Goal: Entertainment & Leisure: Consume media (video, audio)

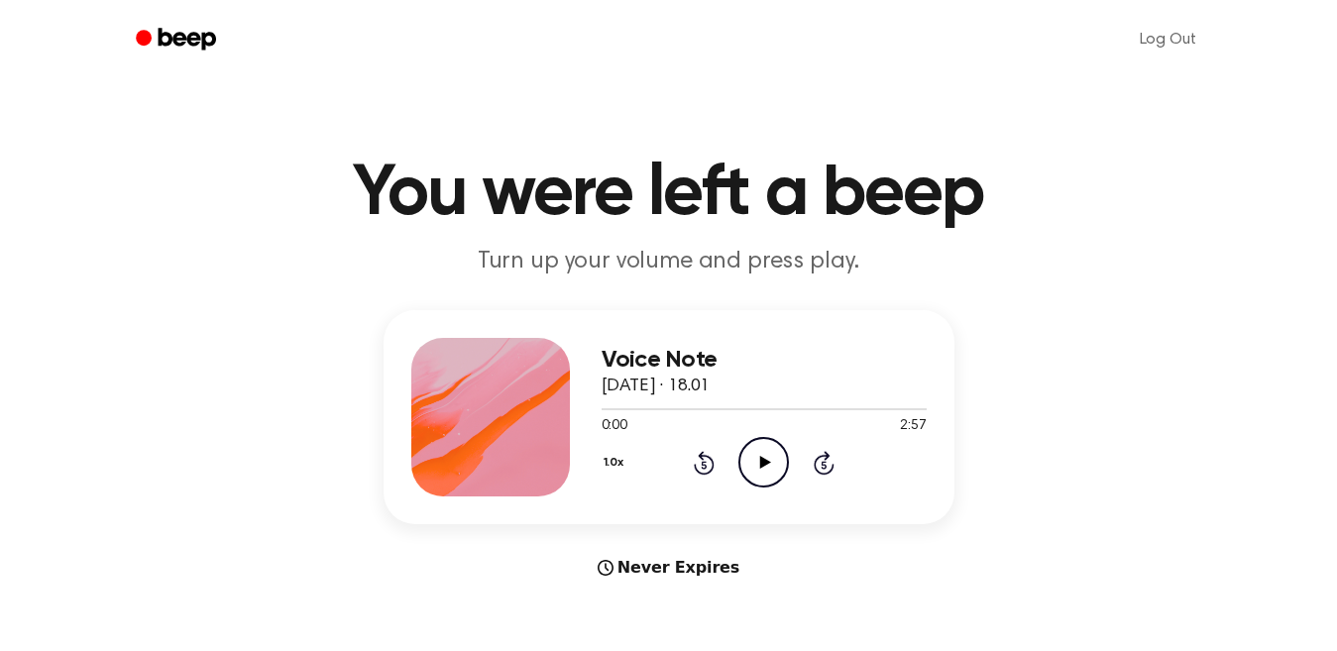
click at [760, 459] on icon at bounding box center [765, 462] width 11 height 13
click at [608, 406] on div at bounding box center [764, 408] width 325 height 16
click at [762, 458] on icon at bounding box center [763, 462] width 9 height 13
click at [609, 407] on span at bounding box center [611, 409] width 16 height 16
click at [602, 406] on span at bounding box center [601, 409] width 16 height 16
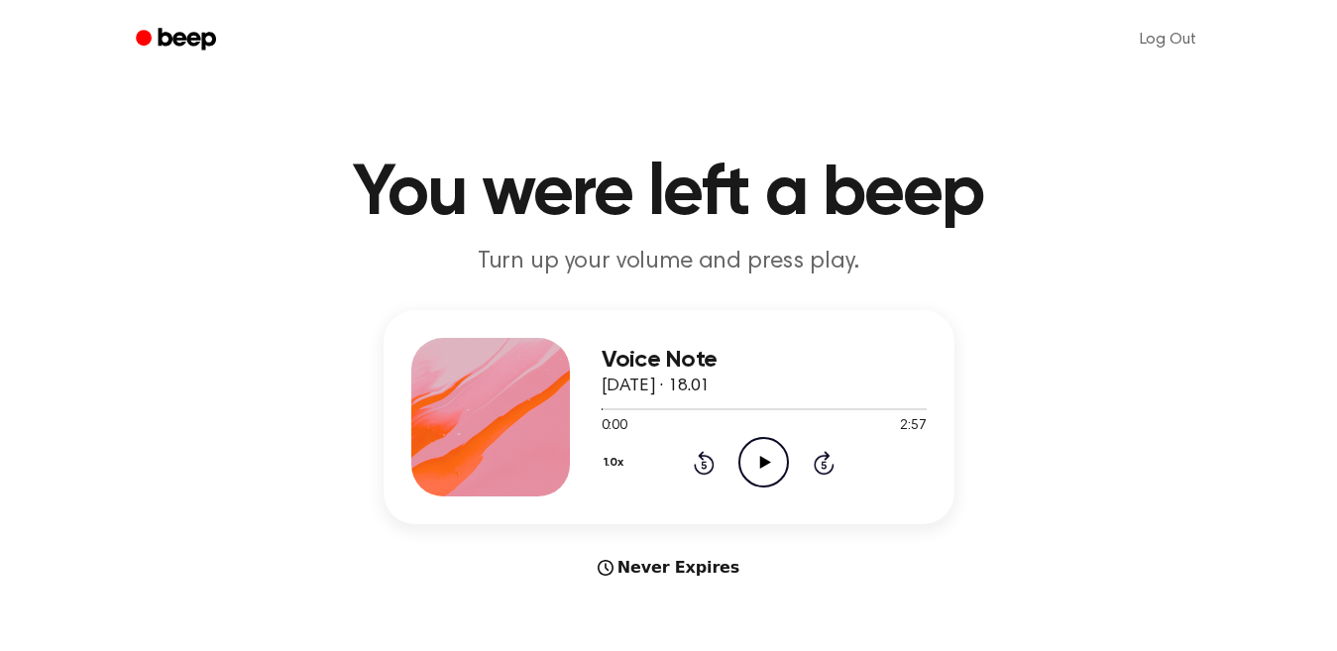
click at [758, 460] on icon "Play Audio" at bounding box center [763, 462] width 51 height 51
click at [759, 462] on icon "Play Audio" at bounding box center [763, 462] width 51 height 51
click at [759, 462] on icon at bounding box center [763, 462] width 9 height 13
click at [758, 460] on icon "Play Audio" at bounding box center [763, 462] width 51 height 51
